Goal: Task Accomplishment & Management: Manage account settings

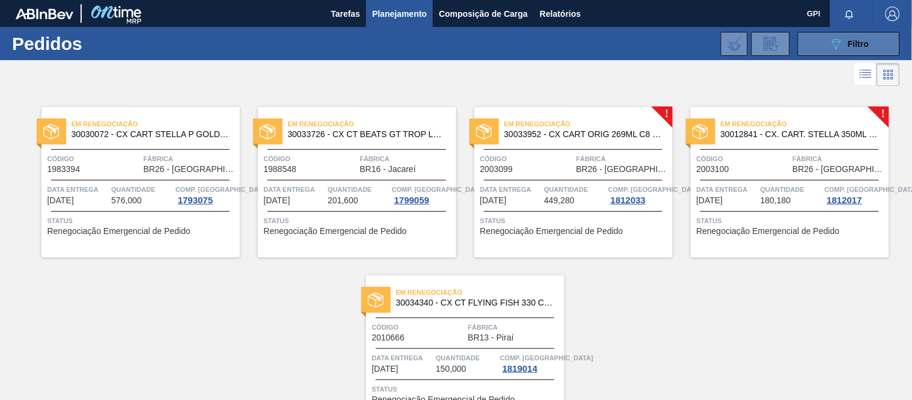
click at [863, 46] on span "Filtro" at bounding box center [859, 44] width 21 height 10
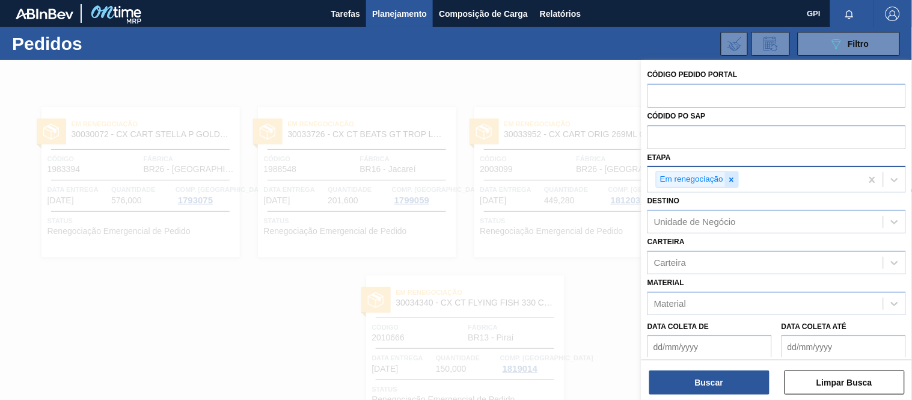
click at [732, 182] on icon at bounding box center [732, 180] width 8 height 8
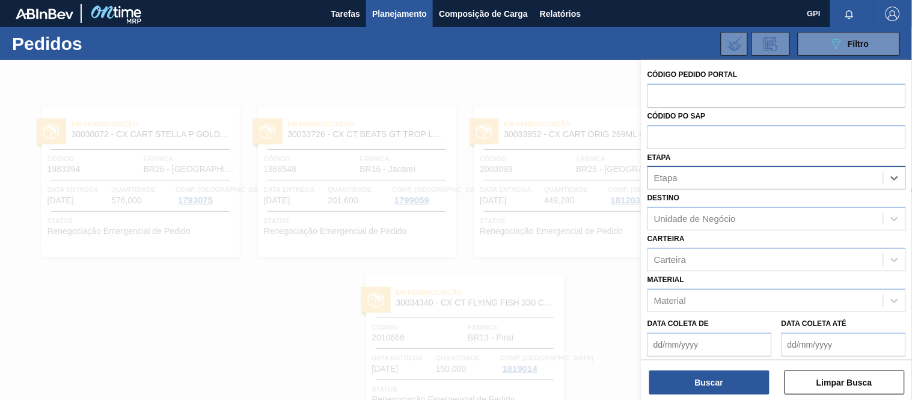
click at [704, 79] on div "Código Pedido Portal" at bounding box center [777, 86] width 259 height 41
click at [701, 95] on input "text" at bounding box center [777, 95] width 259 height 23
paste input "1978657"
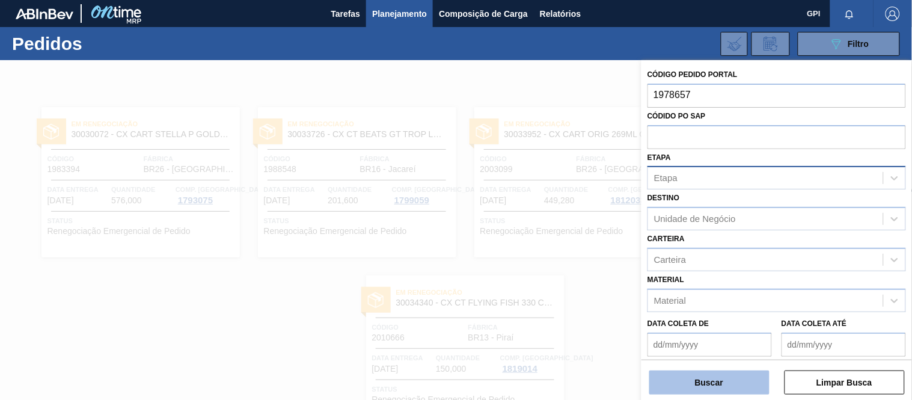
type input "1978657"
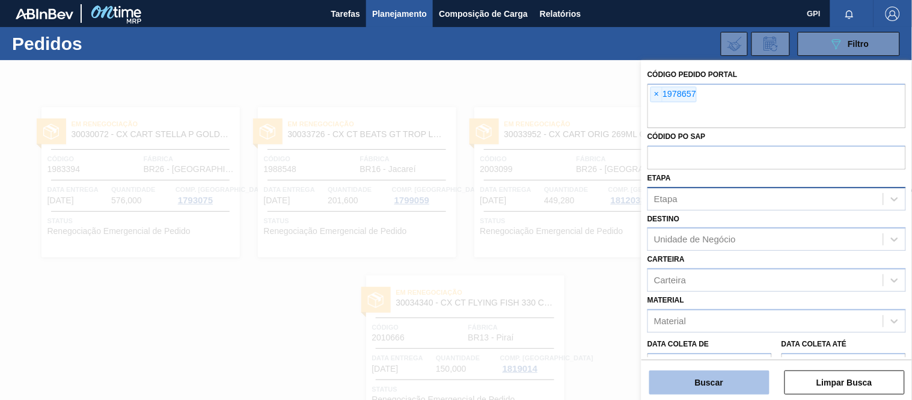
click at [714, 375] on button "Buscar" at bounding box center [709, 382] width 120 height 24
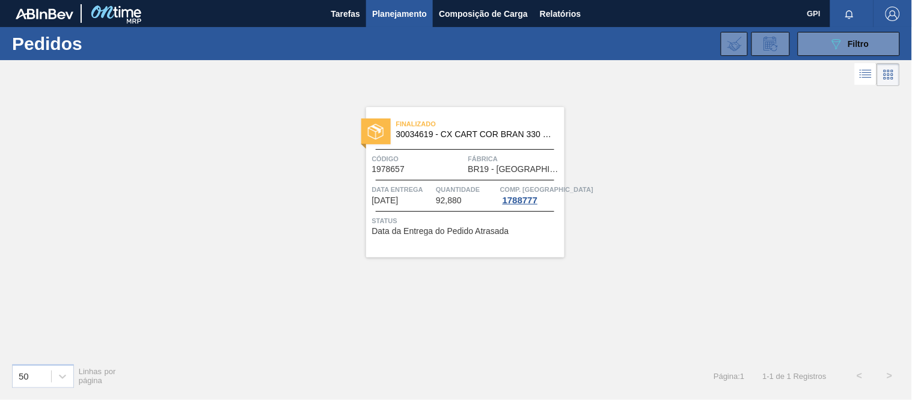
click at [458, 151] on div "Finalizado 30034619 - CX CART COR BRAN 330 C6 298G CENT Código 1978657 Fábrica …" at bounding box center [465, 182] width 198 height 150
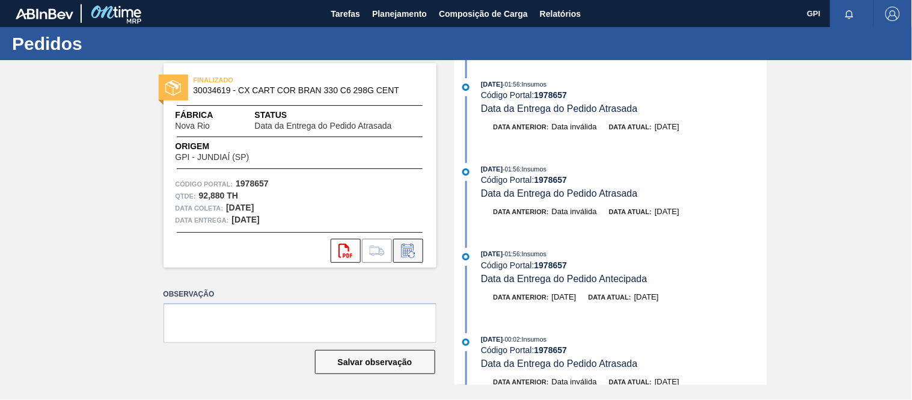
click at [412, 250] on icon at bounding box center [408, 251] width 19 height 14
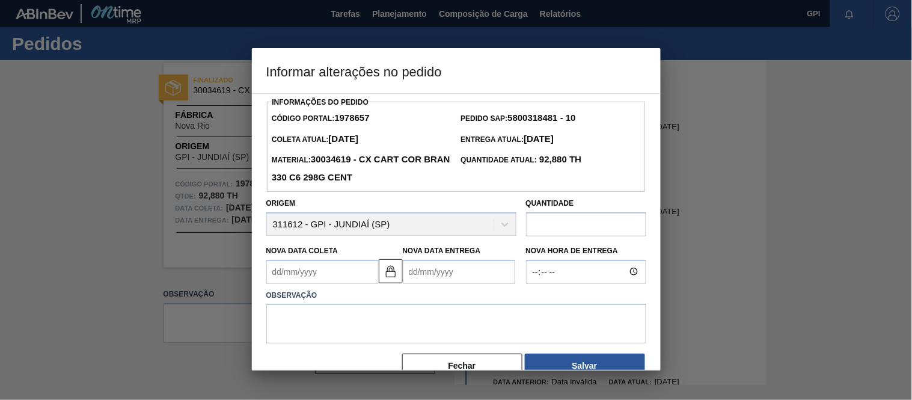
click at [530, 236] on input "text" at bounding box center [586, 224] width 120 height 24
type input "350,000"
click at [483, 327] on textarea at bounding box center [456, 324] width 380 height 40
click at [453, 323] on textarea "Alteração quantidade em função do saldo" at bounding box center [456, 324] width 380 height 40
click at [452, 325] on textarea "Alteração quantidade em função do saldo" at bounding box center [456, 324] width 380 height 40
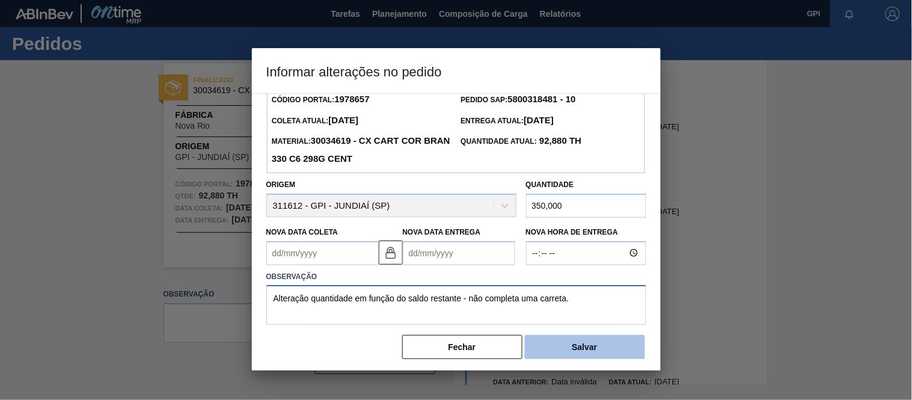
scroll to position [26, 0]
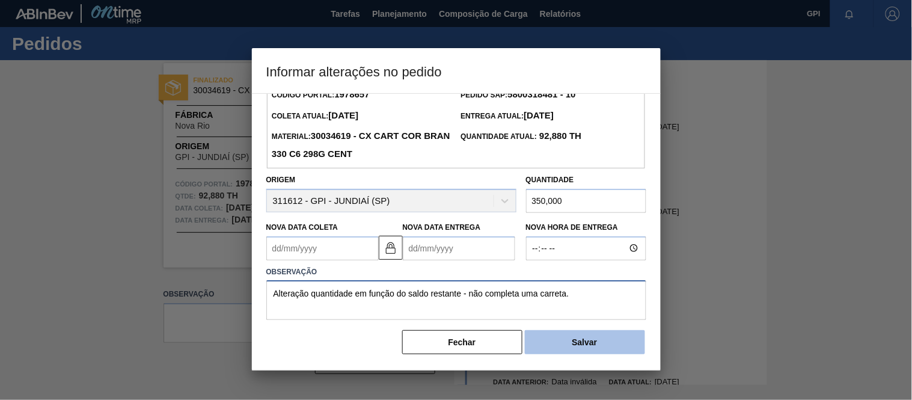
type textarea "Alteração quantidade em função do saldo restante - não completa uma carreta."
click at [580, 337] on button "Salvar" at bounding box center [585, 342] width 120 height 24
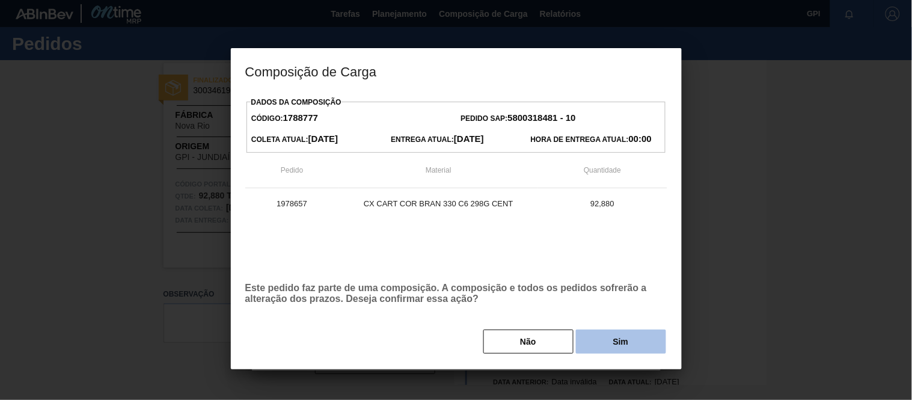
click at [597, 349] on button "Sim" at bounding box center [621, 342] width 90 height 24
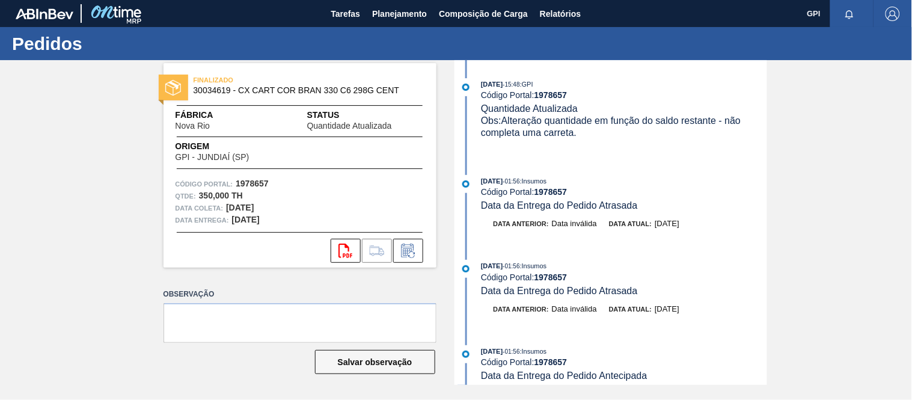
click at [316, 162] on div "FINALIZADO 30034619 - CX CART COR BRAN 330 C6 298G CENT Fábrica Nova Rio Status…" at bounding box center [300, 165] width 273 height 204
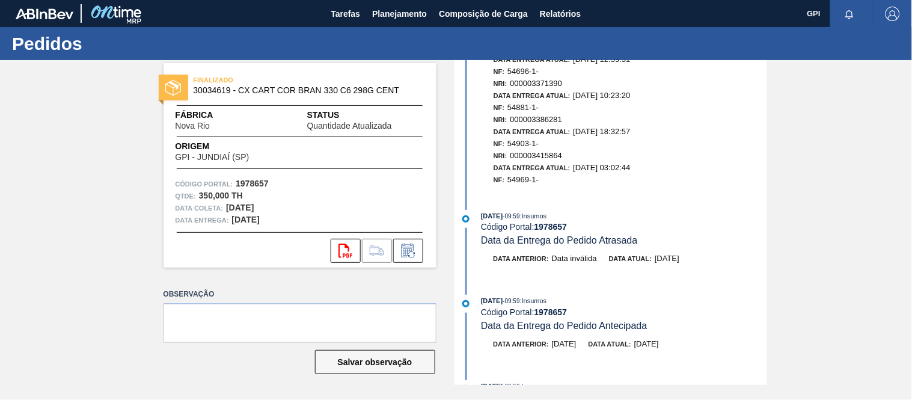
scroll to position [1923, 0]
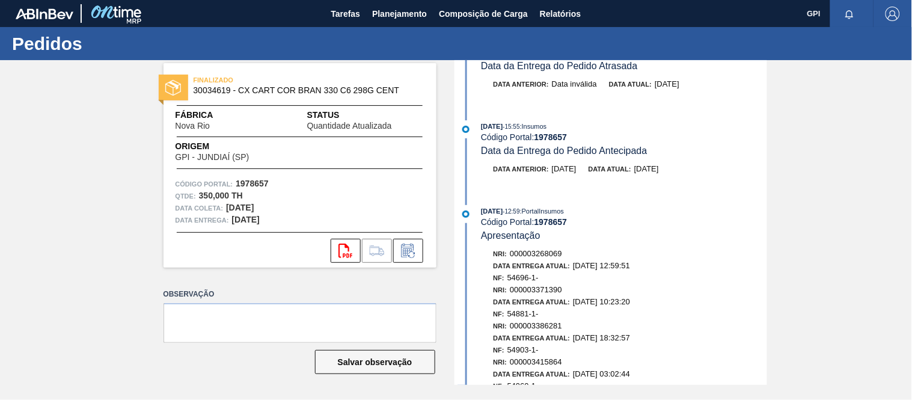
click at [250, 179] on strong "1978657" at bounding box center [252, 184] width 33 height 10
copy strong "1978657"
click at [283, 188] on div "Código Portal: 1978657" at bounding box center [300, 184] width 249 height 12
click at [254, 181] on strong "1978657" at bounding box center [252, 184] width 33 height 10
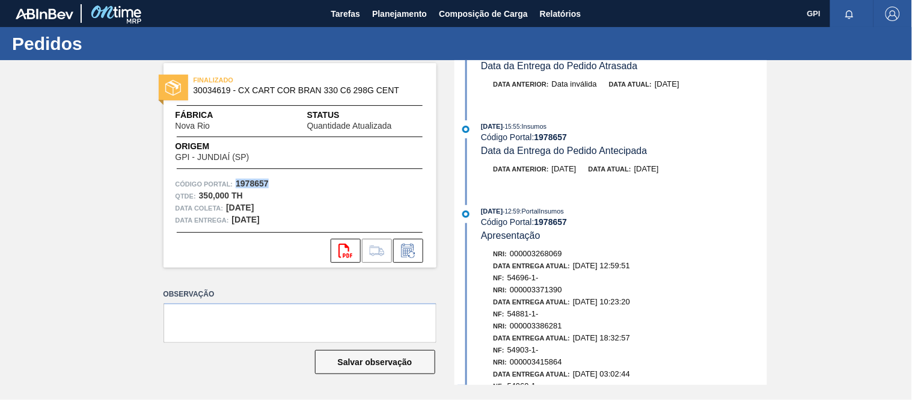
click at [254, 181] on strong "1978657" at bounding box center [252, 184] width 33 height 10
copy strong "1978657"
click at [267, 191] on div "Qtde : 350,000 TH" at bounding box center [300, 196] width 249 height 12
click at [260, 183] on strong "1978657" at bounding box center [252, 184] width 33 height 10
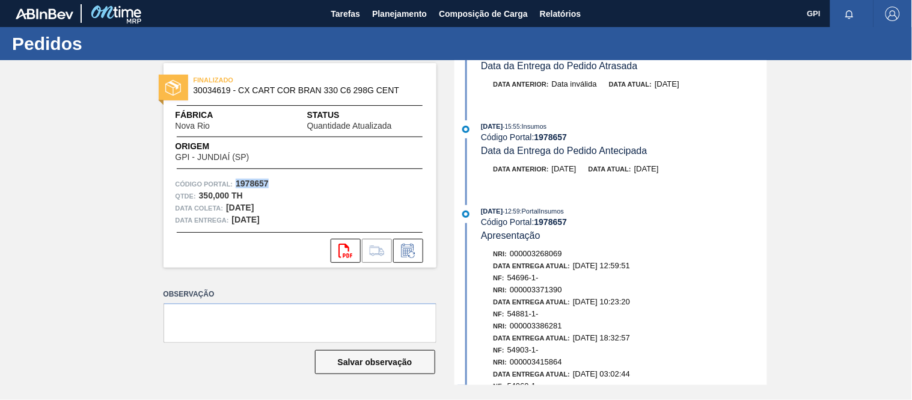
copy strong "1978657"
click at [382, 16] on span "Planejamento" at bounding box center [399, 14] width 55 height 14
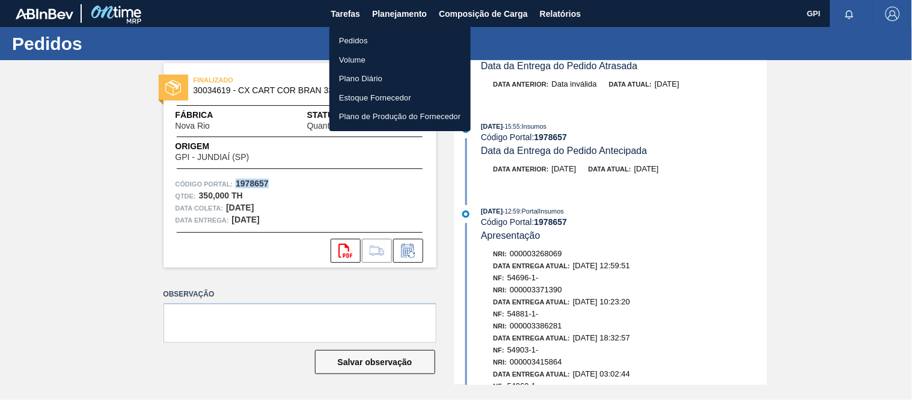
click at [366, 38] on li "Pedidos" at bounding box center [400, 40] width 141 height 19
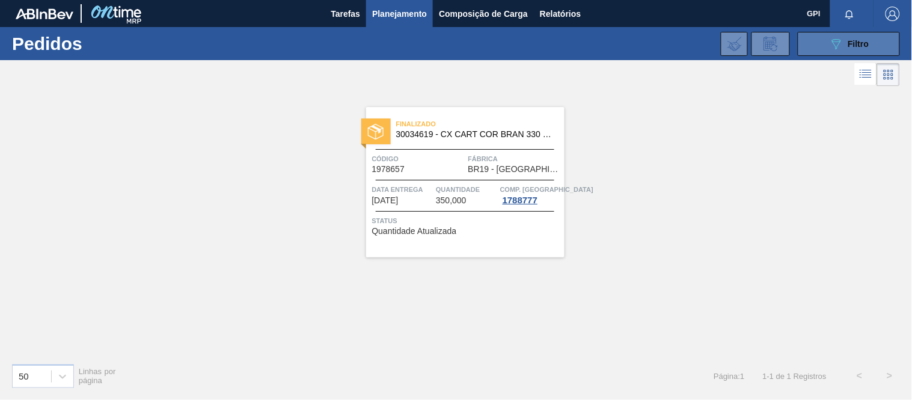
click at [819, 39] on button "089F7B8B-B2A5-4AFE-B5C0-19BA573D28AC Filtro" at bounding box center [849, 44] width 102 height 24
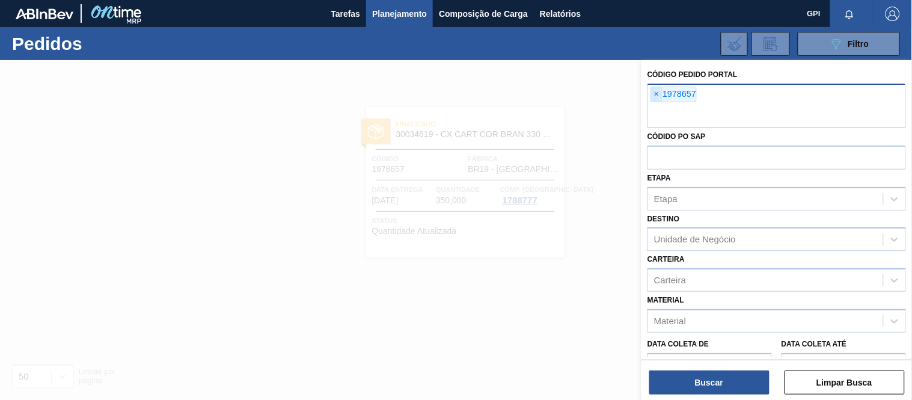
click at [659, 96] on span "×" at bounding box center [656, 94] width 11 height 14
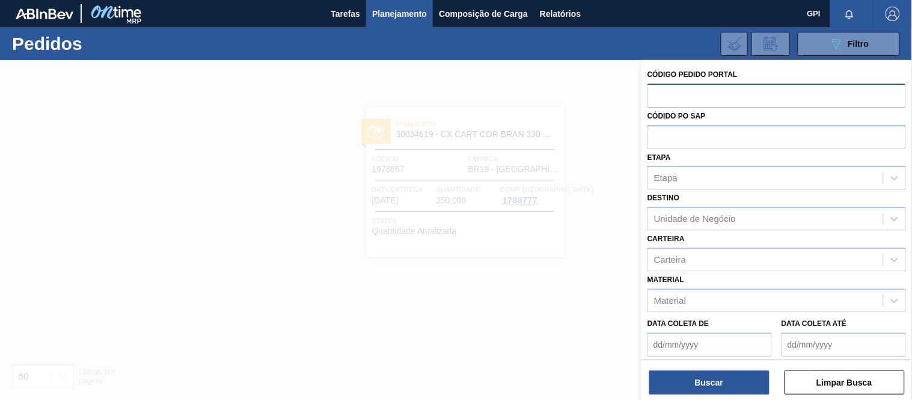
paste input "text"
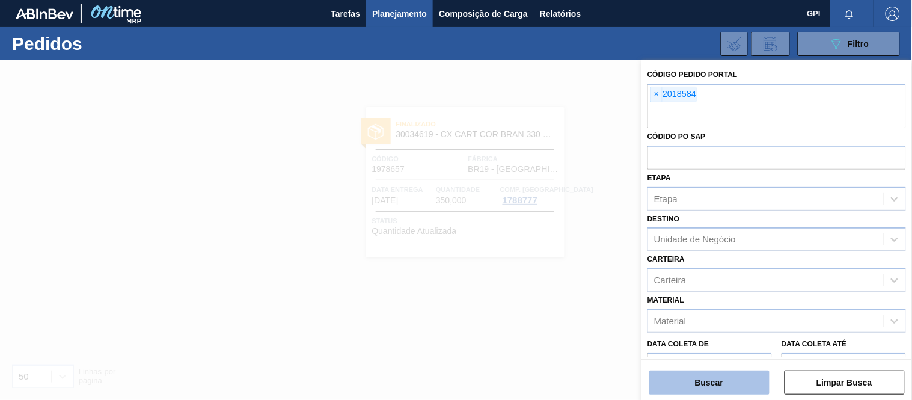
click at [710, 382] on button "Buscar" at bounding box center [709, 382] width 120 height 24
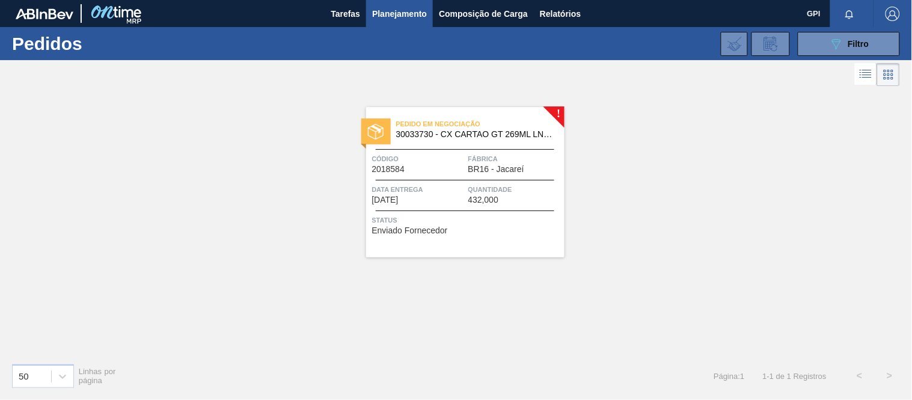
click at [433, 182] on div "Pedido em Negociação 30033730 - CX CARTAO GT 269ML LN C6 NIV25 Código 2018584 F…" at bounding box center [465, 182] width 198 height 150
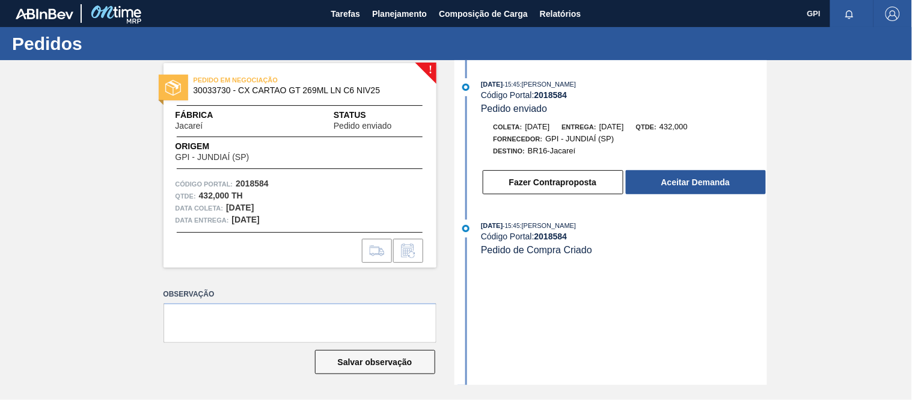
click at [210, 92] on span "30033730 - CX CARTAO GT 269ML LN C6 NIV25" at bounding box center [303, 90] width 218 height 9
copy span "30033730"
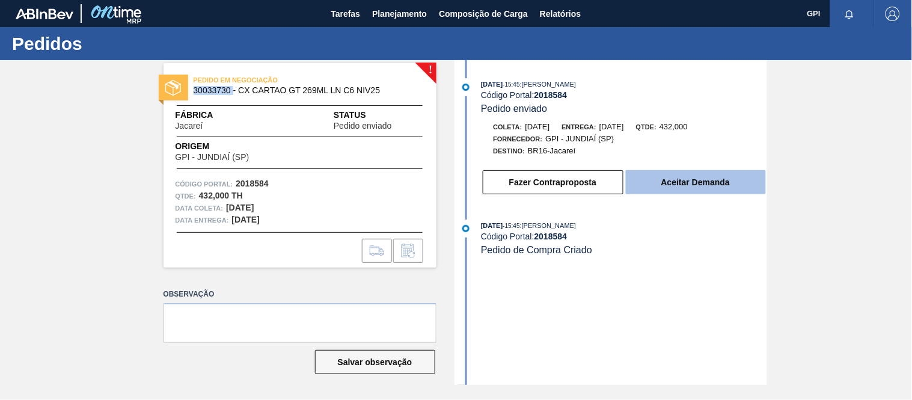
click at [692, 185] on button "Aceitar Demanda" at bounding box center [696, 182] width 140 height 24
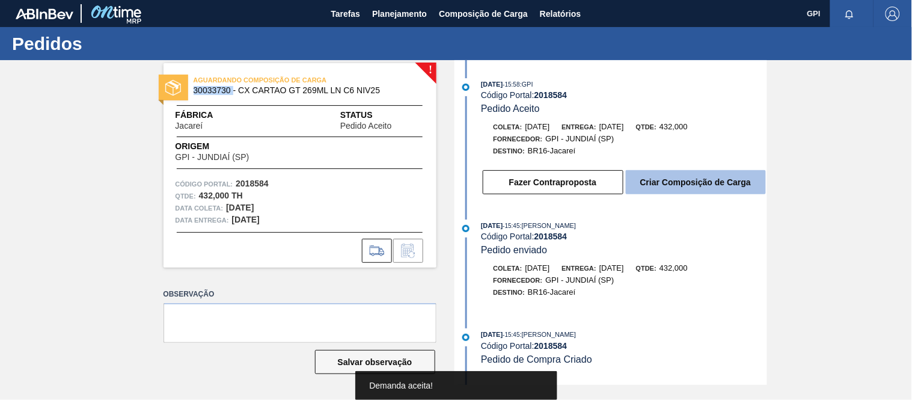
click at [665, 187] on button "Criar Composição de Carga" at bounding box center [696, 182] width 140 height 24
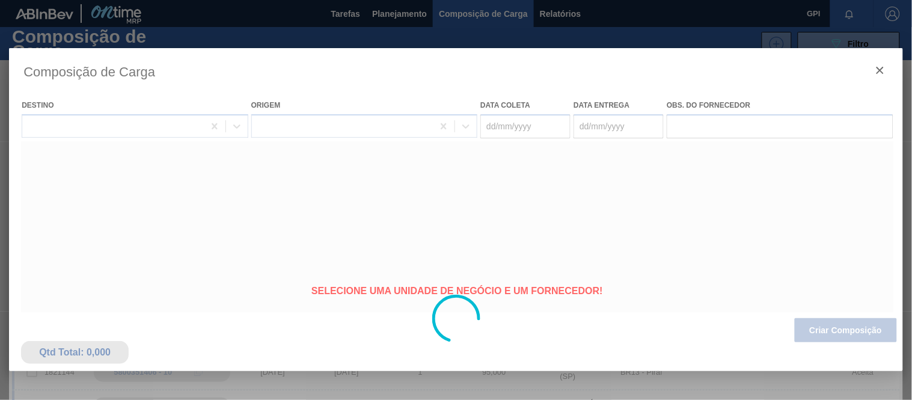
type coleta "[DATE]"
type entrega "[DATE]"
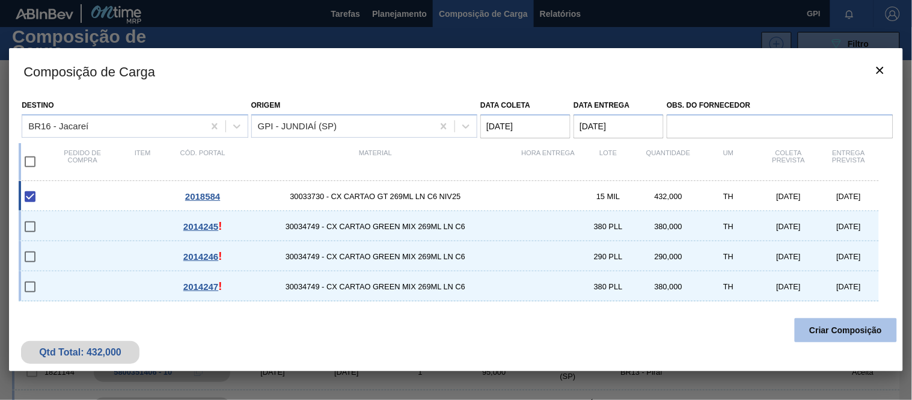
click at [808, 325] on button "Criar Composição" at bounding box center [846, 330] width 102 height 24
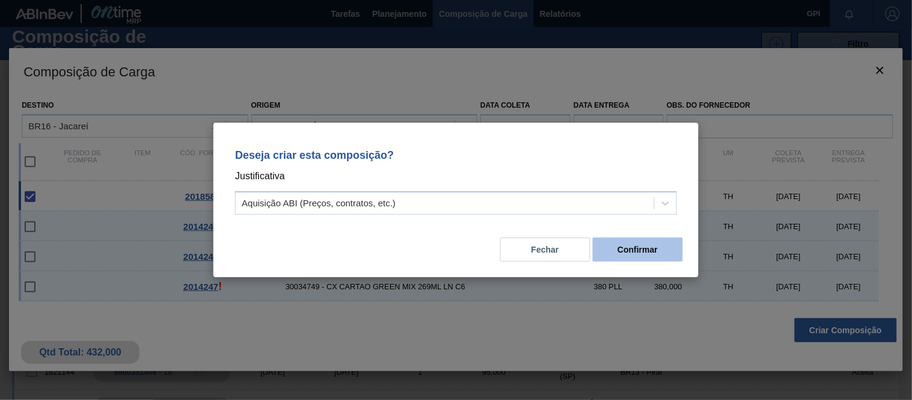
click at [633, 250] on button "Confirmar" at bounding box center [638, 250] width 90 height 24
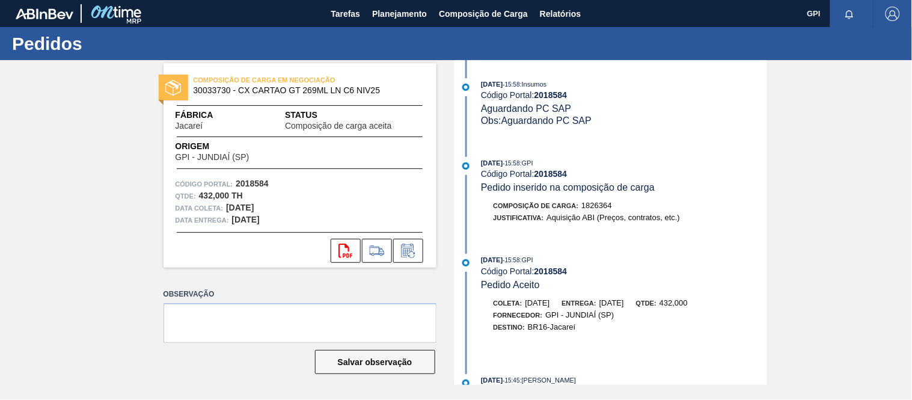
click at [261, 179] on strong "2018584" at bounding box center [252, 184] width 33 height 10
drag, startPoint x: 261, startPoint y: 179, endPoint x: 373, endPoint y: 178, distance: 112.5
click at [261, 179] on strong "2018584" at bounding box center [252, 184] width 33 height 10
copy strong "2018584"
drag, startPoint x: 429, startPoint y: 247, endPoint x: 407, endPoint y: 227, distance: 29.8
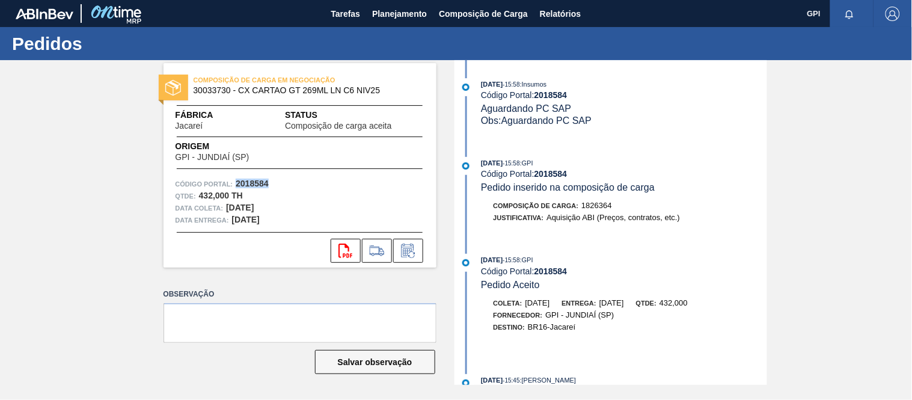
click at [429, 247] on div "svg{fill:#ff0000}" at bounding box center [300, 251] width 273 height 24
drag, startPoint x: 230, startPoint y: 85, endPoint x: 195, endPoint y: 87, distance: 35.5
click at [195, 87] on div "COMPOSIÇÃO DE CARGA EM NEGOCIAÇÃO 30033730 - CX CARTAO GT 269ML LN C6 NIV25" at bounding box center [330, 84] width 273 height 21
click at [197, 92] on span "30033730 - CX CARTAO GT 269ML LN C6 NIV25" at bounding box center [303, 90] width 218 height 9
click at [201, 92] on span "30033730 - CX CARTAO GT 269ML LN C6 NIV25" at bounding box center [303, 90] width 218 height 9
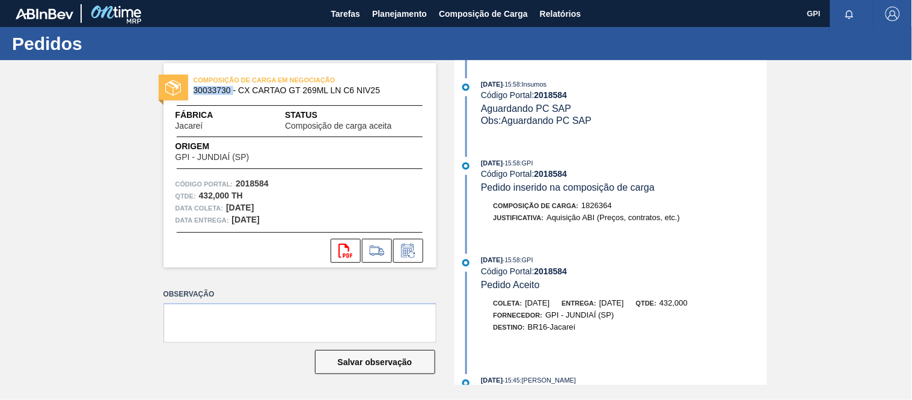
click at [201, 92] on span "30033730 - CX CARTAO GT 269ML LN C6 NIV25" at bounding box center [303, 90] width 218 height 9
copy span "30033730"
drag, startPoint x: 198, startPoint y: 194, endPoint x: 212, endPoint y: 190, distance: 14.3
click at [212, 191] on strong "432,000 TH" at bounding box center [221, 196] width 44 height 10
copy strong "432"
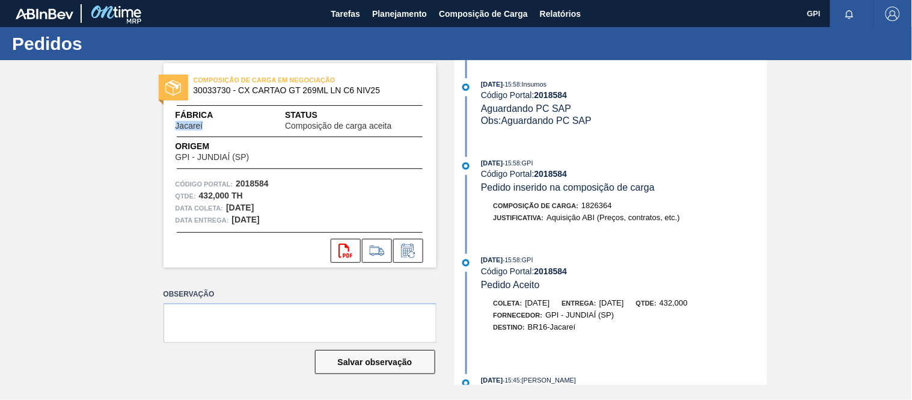
drag, startPoint x: 206, startPoint y: 127, endPoint x: 176, endPoint y: 127, distance: 29.5
click at [176, 127] on div "Fábrica Jacareí" at bounding box center [209, 120] width 66 height 22
copy span "Jacareí"
drag, startPoint x: 275, startPoint y: 207, endPoint x: 229, endPoint y: 205, distance: 46.9
click at [229, 205] on div "Data coleta: [DATE]" at bounding box center [300, 208] width 249 height 12
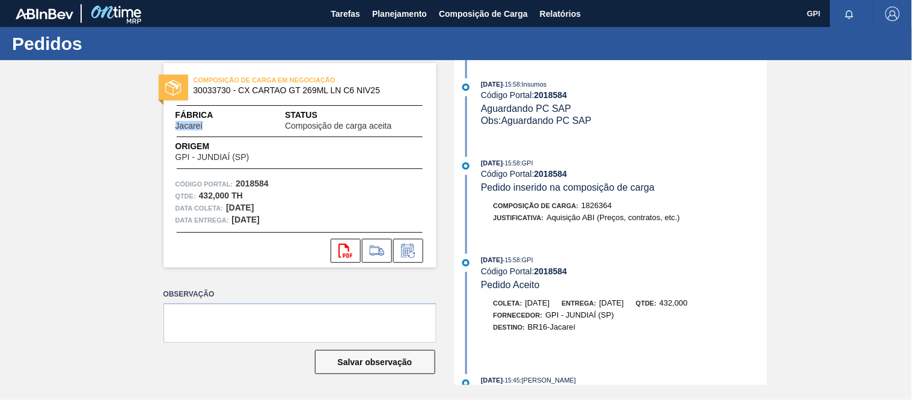
copy strong "[DATE]"
click at [250, 182] on strong "2018584" at bounding box center [252, 184] width 33 height 10
copy strong "2018584"
click at [340, 247] on icon "svg{fill:#ff0000}" at bounding box center [346, 251] width 14 height 14
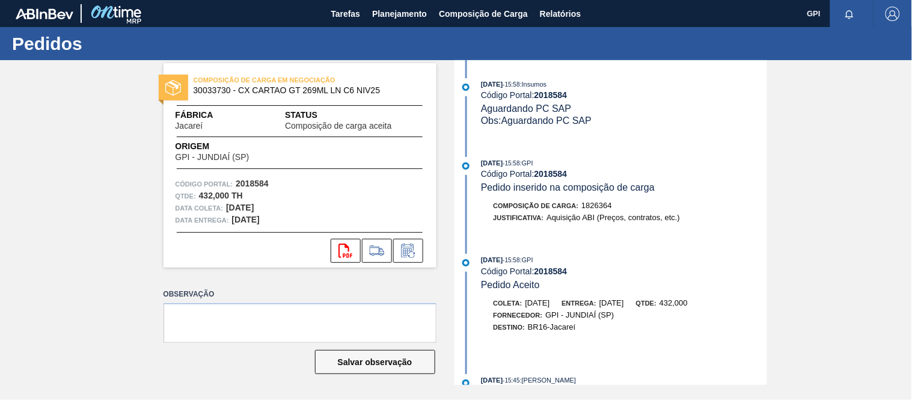
click at [370, 219] on div "Data entrega: [DATE]" at bounding box center [300, 220] width 249 height 12
click at [678, 197] on div "[DATE] 15:58 : GPI Código Portal: 2018584 Pedido inserido na composição de carg…" at bounding box center [613, 196] width 310 height 79
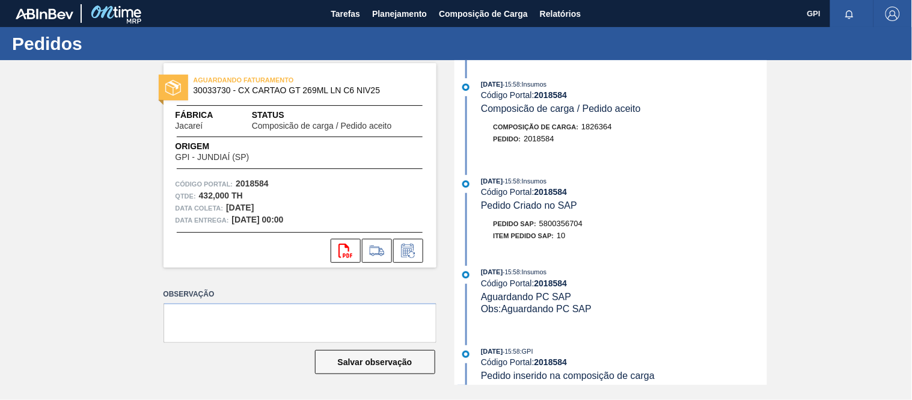
click at [576, 223] on span "5800356704" at bounding box center [560, 223] width 43 height 9
copy span "5800356704"
click at [376, 18] on span "Planejamento" at bounding box center [399, 14] width 55 height 14
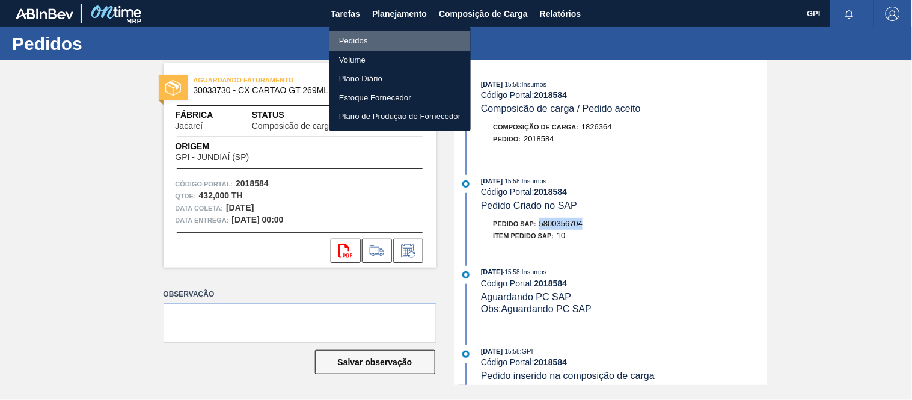
click at [347, 31] on li "Pedidos" at bounding box center [400, 40] width 141 height 19
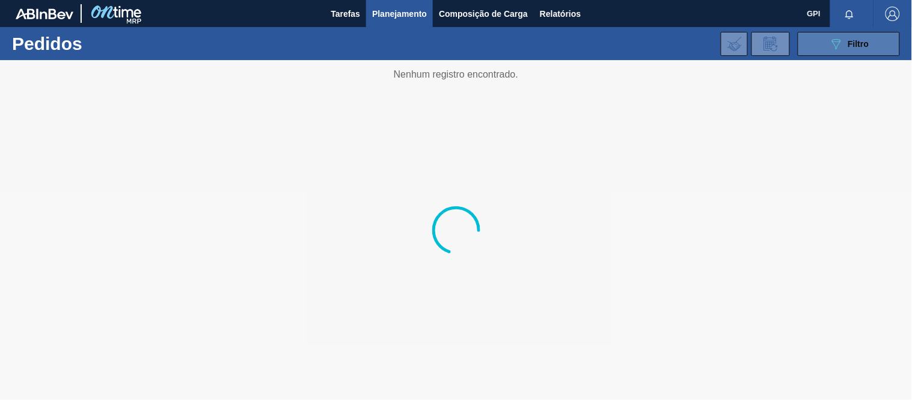
click at [810, 45] on button "089F7B8B-B2A5-4AFE-B5C0-19BA573D28AC Filtro" at bounding box center [849, 44] width 102 height 24
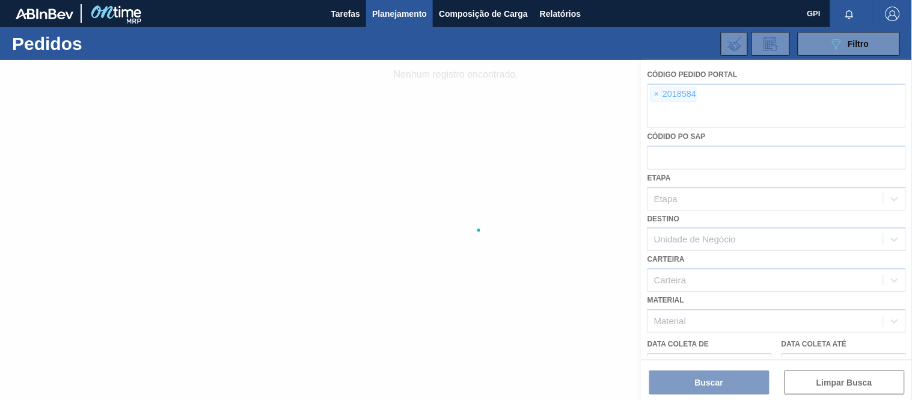
click at [659, 95] on div at bounding box center [456, 230] width 912 height 340
click at [657, 95] on div at bounding box center [456, 230] width 912 height 340
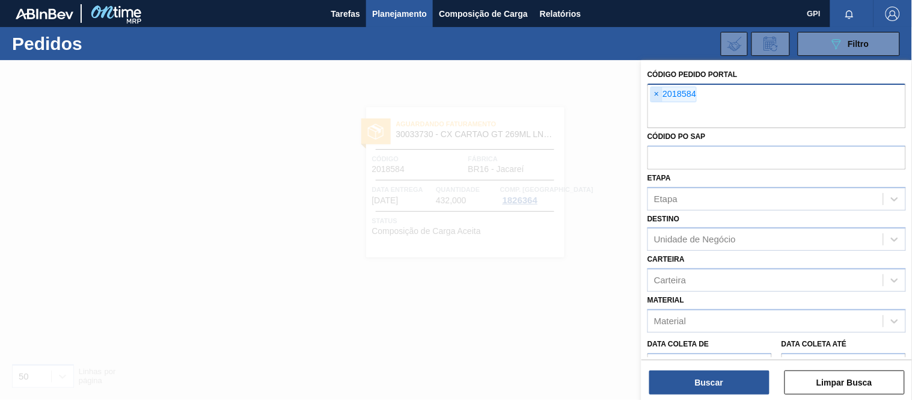
click at [653, 93] on span "×" at bounding box center [656, 94] width 11 height 14
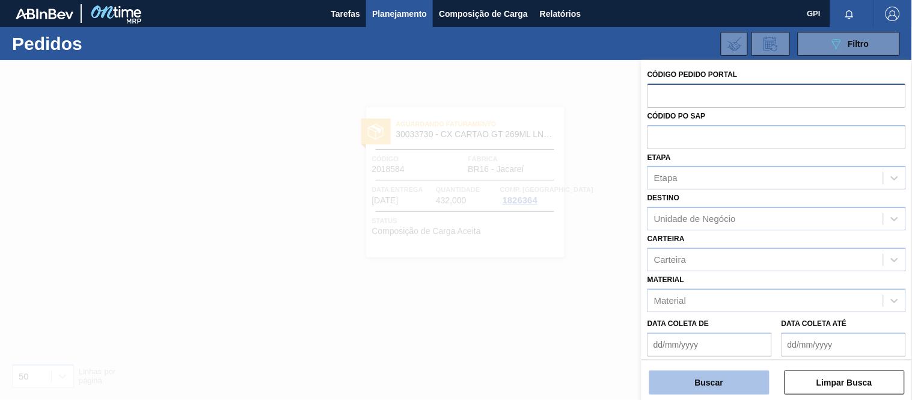
click at [693, 389] on button "Buscar" at bounding box center [709, 382] width 120 height 24
